Goal: Book appointment/travel/reservation

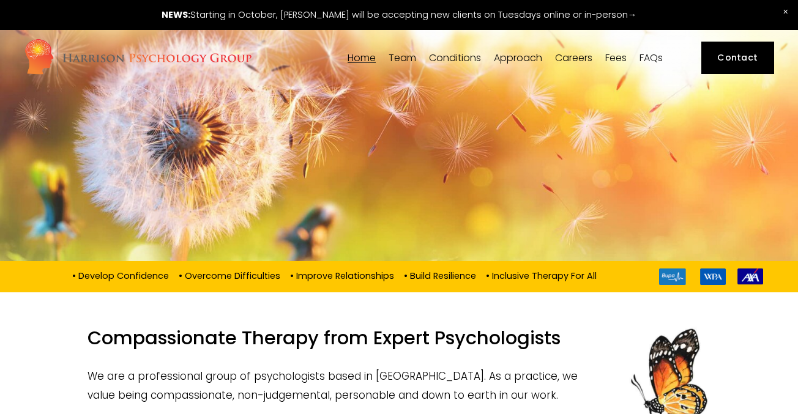
scroll to position [2, 0]
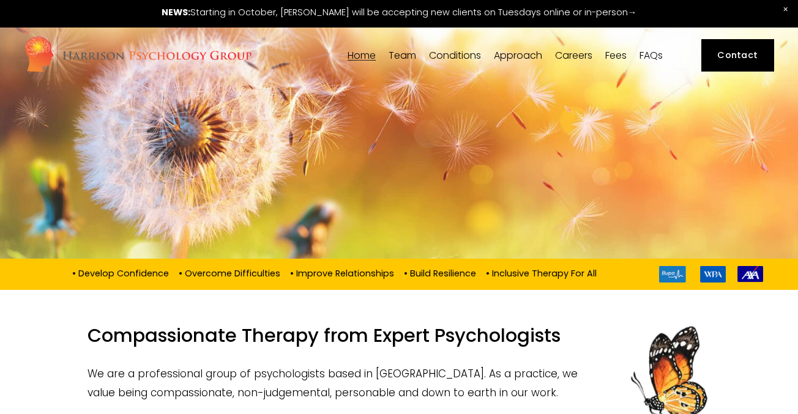
click at [355, 17] on link at bounding box center [399, 13] width 798 height 30
click at [318, 16] on link at bounding box center [399, 13] width 798 height 30
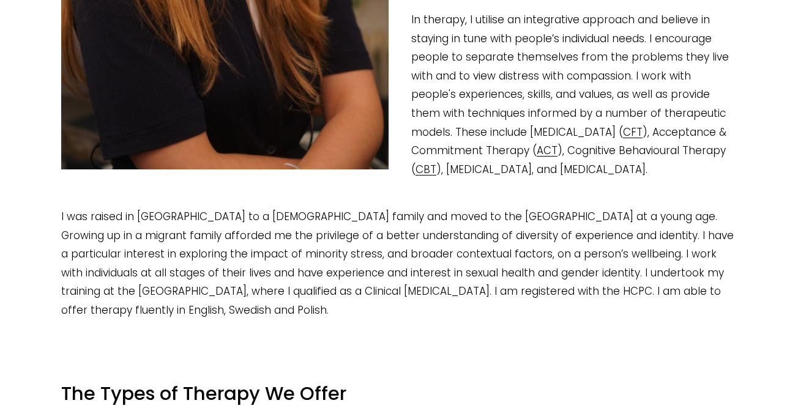
scroll to position [681, 0]
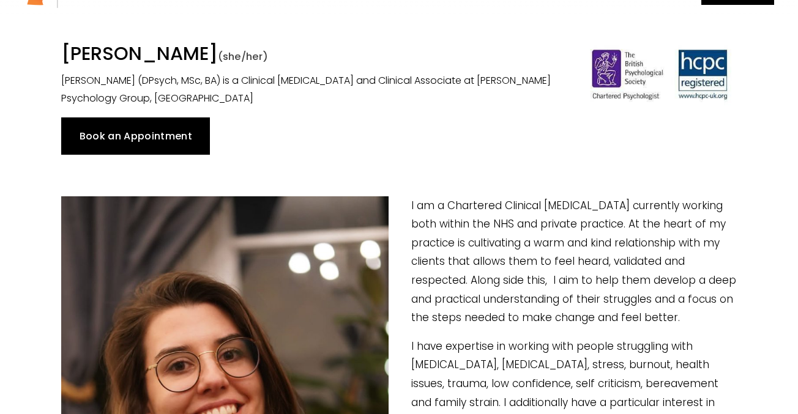
scroll to position [48, 0]
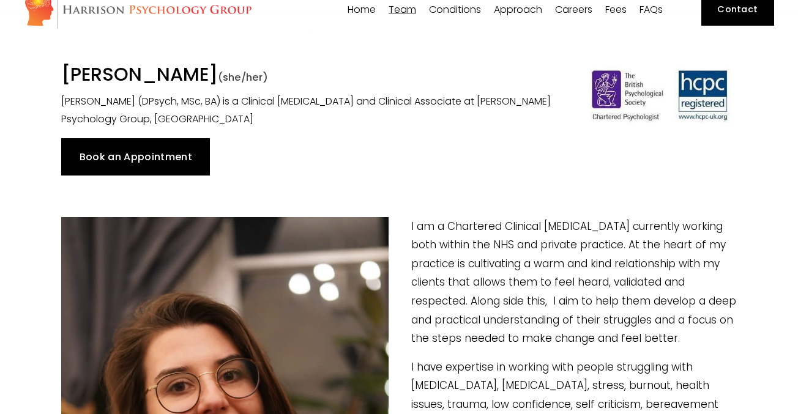
click at [181, 150] on link "Book an Appointment" at bounding box center [135, 156] width 149 height 37
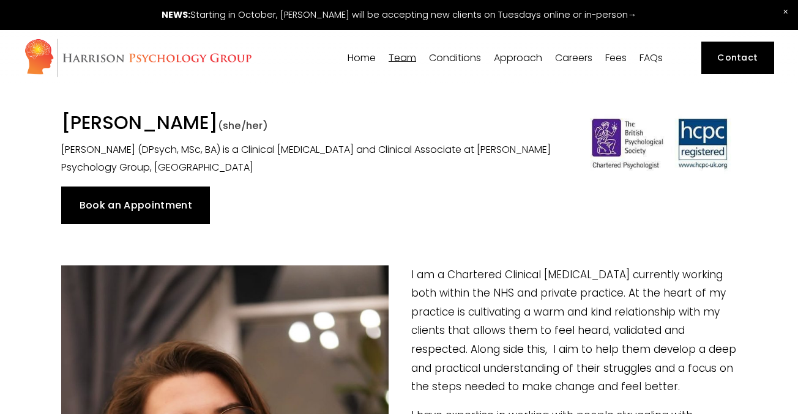
scroll to position [0, 0]
click at [0, 0] on span "[PERSON_NAME]" at bounding box center [0, 0] width 0 height 0
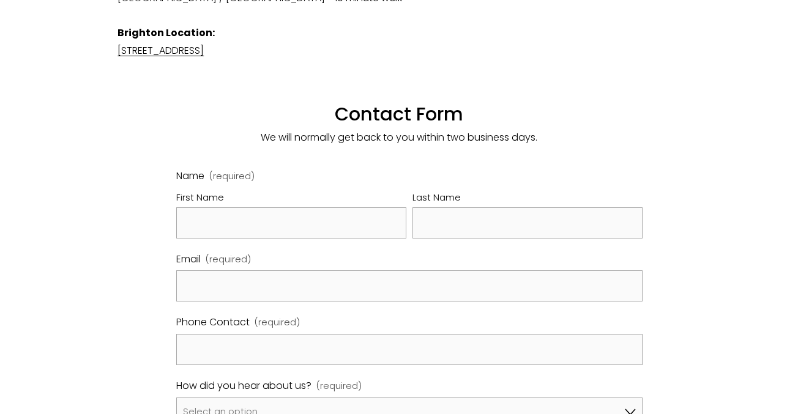
scroll to position [650, 0]
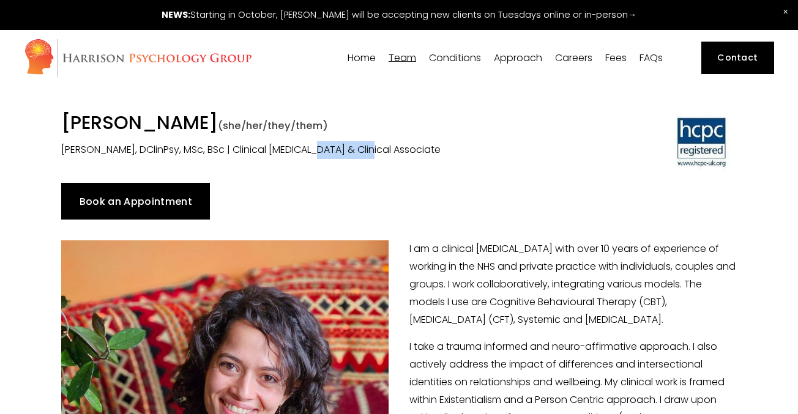
drag, startPoint x: 299, startPoint y: 149, endPoint x: 357, endPoint y: 149, distance: 57.5
click at [357, 149] on p "Dr Mehul Elliott-Joshi, DClinPsy, MSc, BSc | Clinical Psychologist & Clinical A…" at bounding box center [311, 150] width 501 height 18
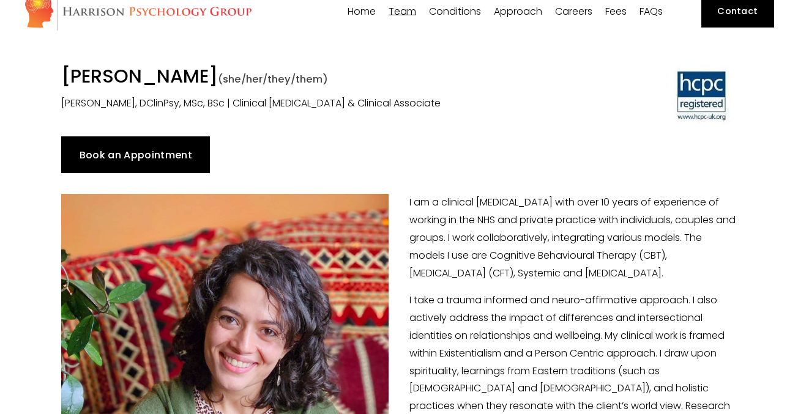
scroll to position [26, 0]
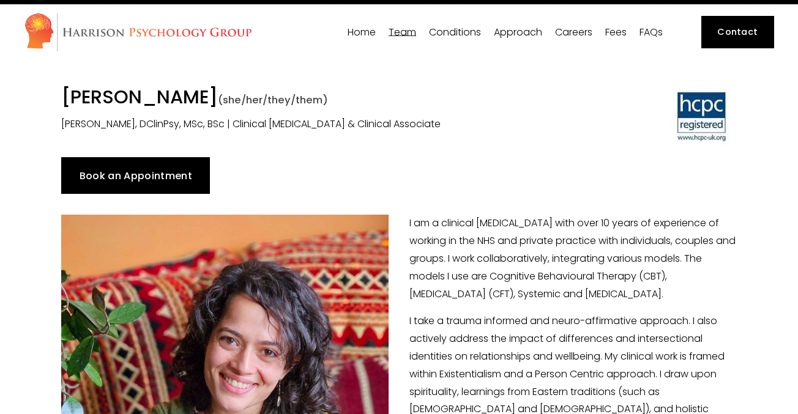
drag, startPoint x: 64, startPoint y: 95, endPoint x: 265, endPoint y: 101, distance: 201.3
click at [265, 101] on h1 "Dr Mehul Elliott-Joshi (she/her/they/them)" at bounding box center [311, 99] width 501 height 26
copy h1 "[PERSON_NAME]"
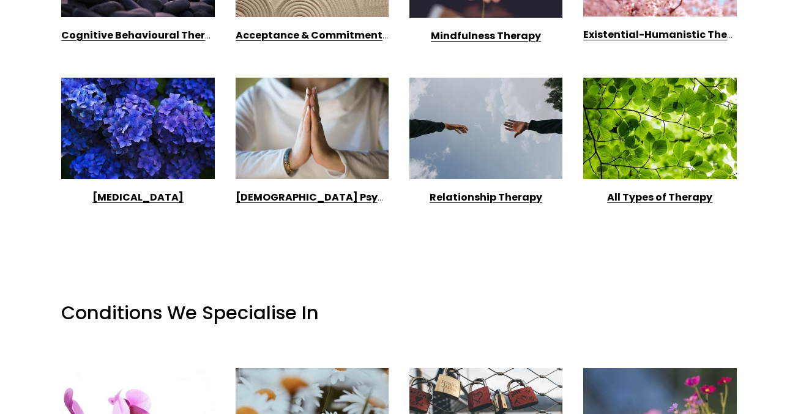
scroll to position [1190, 0]
